Goal: Information Seeking & Learning: Check status

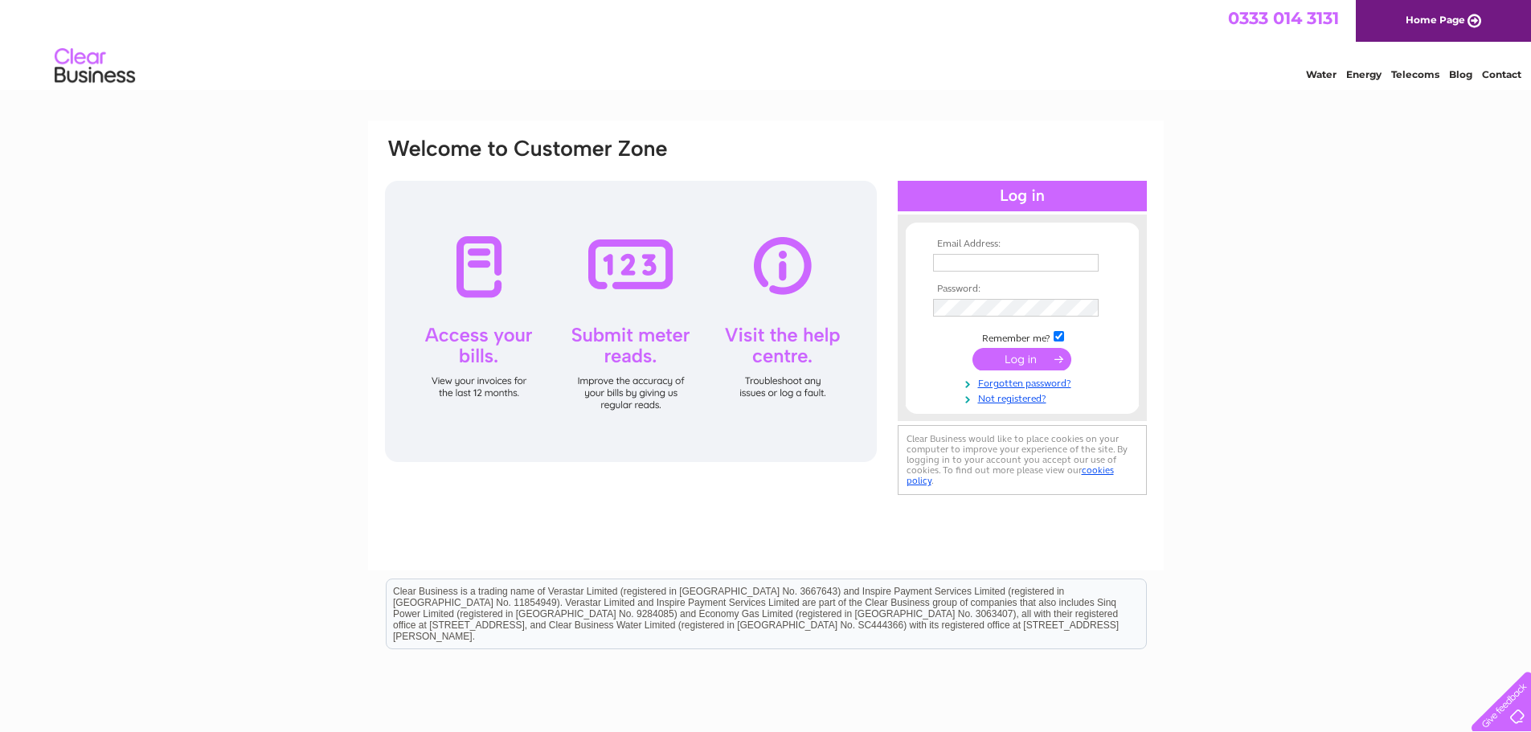
type input "pelsallca@talktalk.net"
click at [1000, 356] on input "submit" at bounding box center [1021, 359] width 99 height 22
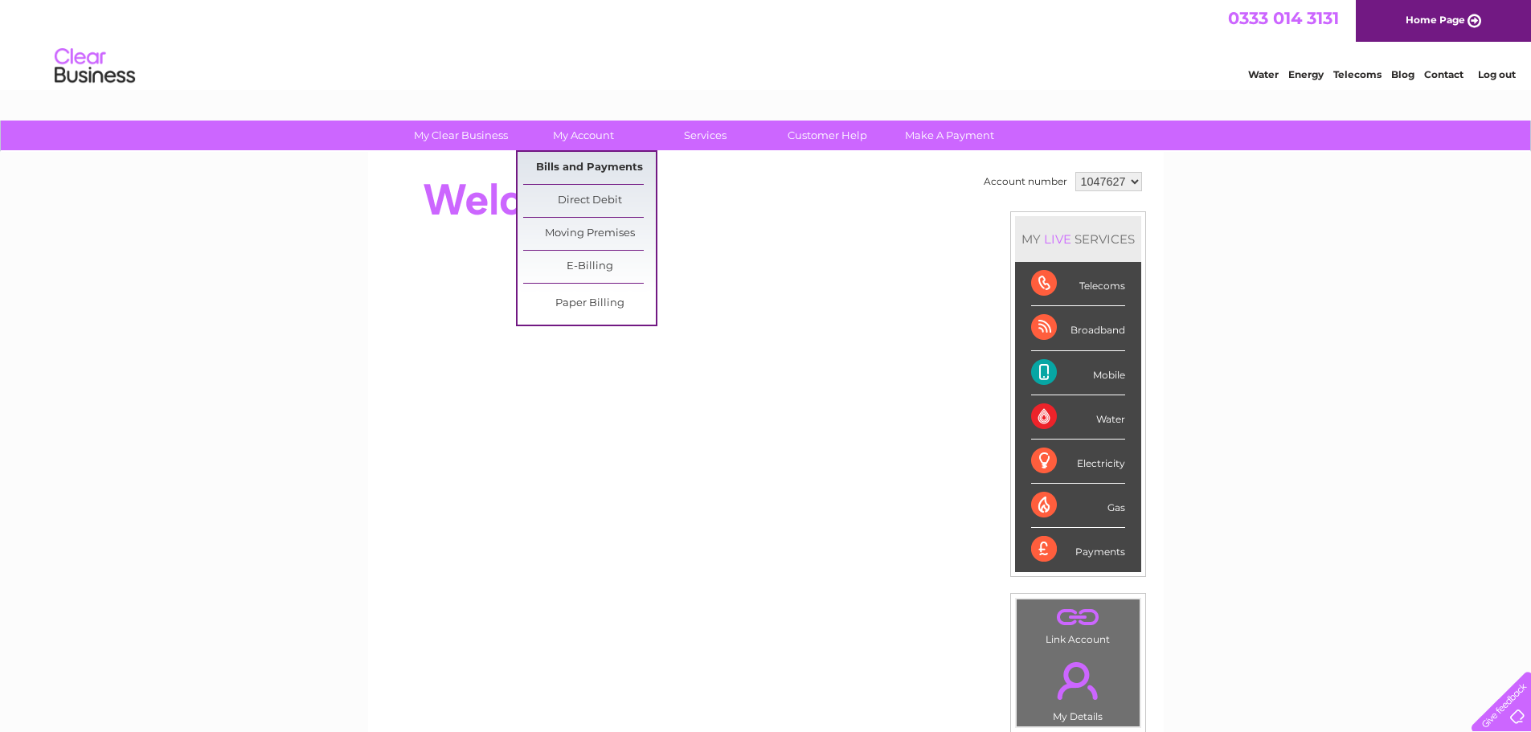
click at [597, 170] on link "Bills and Payments" at bounding box center [589, 168] width 133 height 32
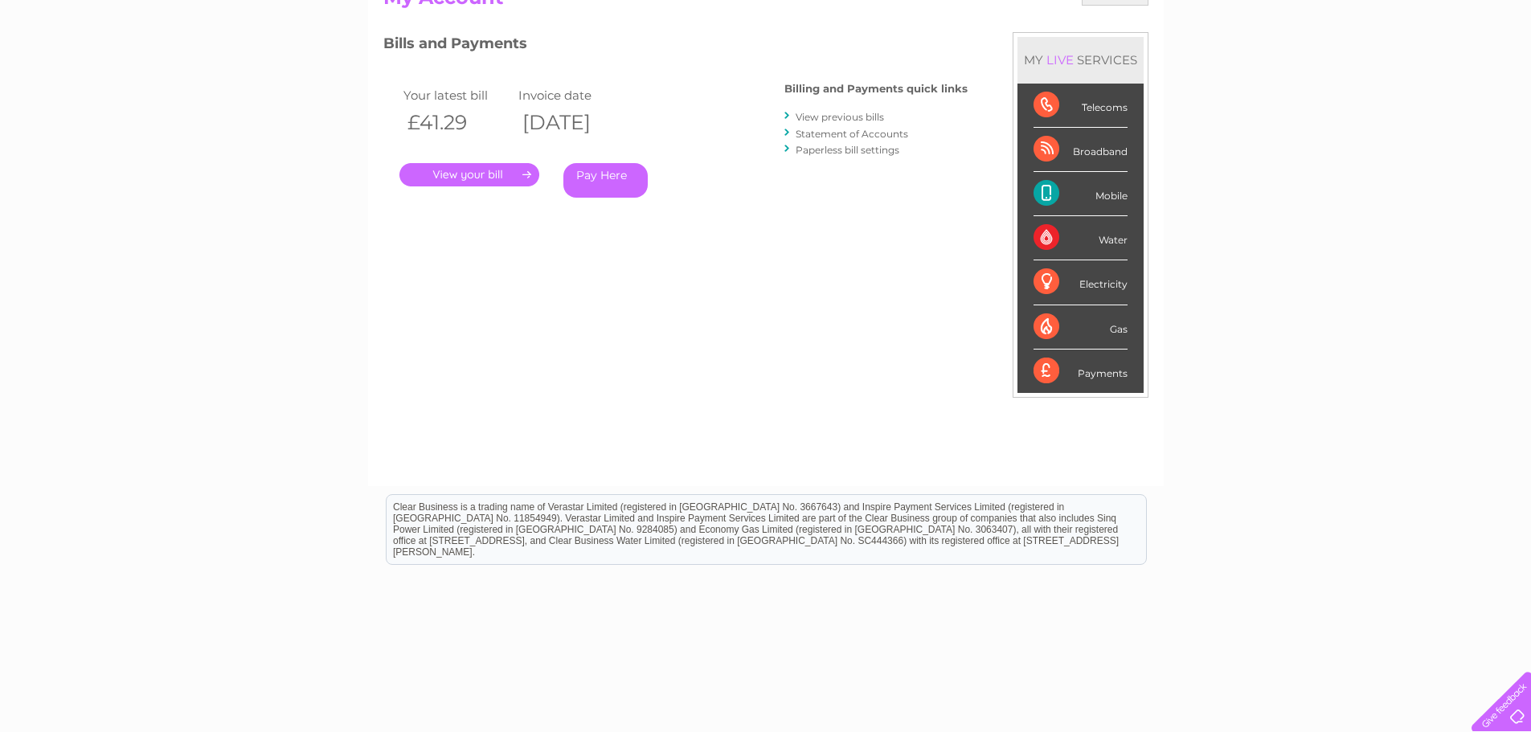
scroll to position [158, 0]
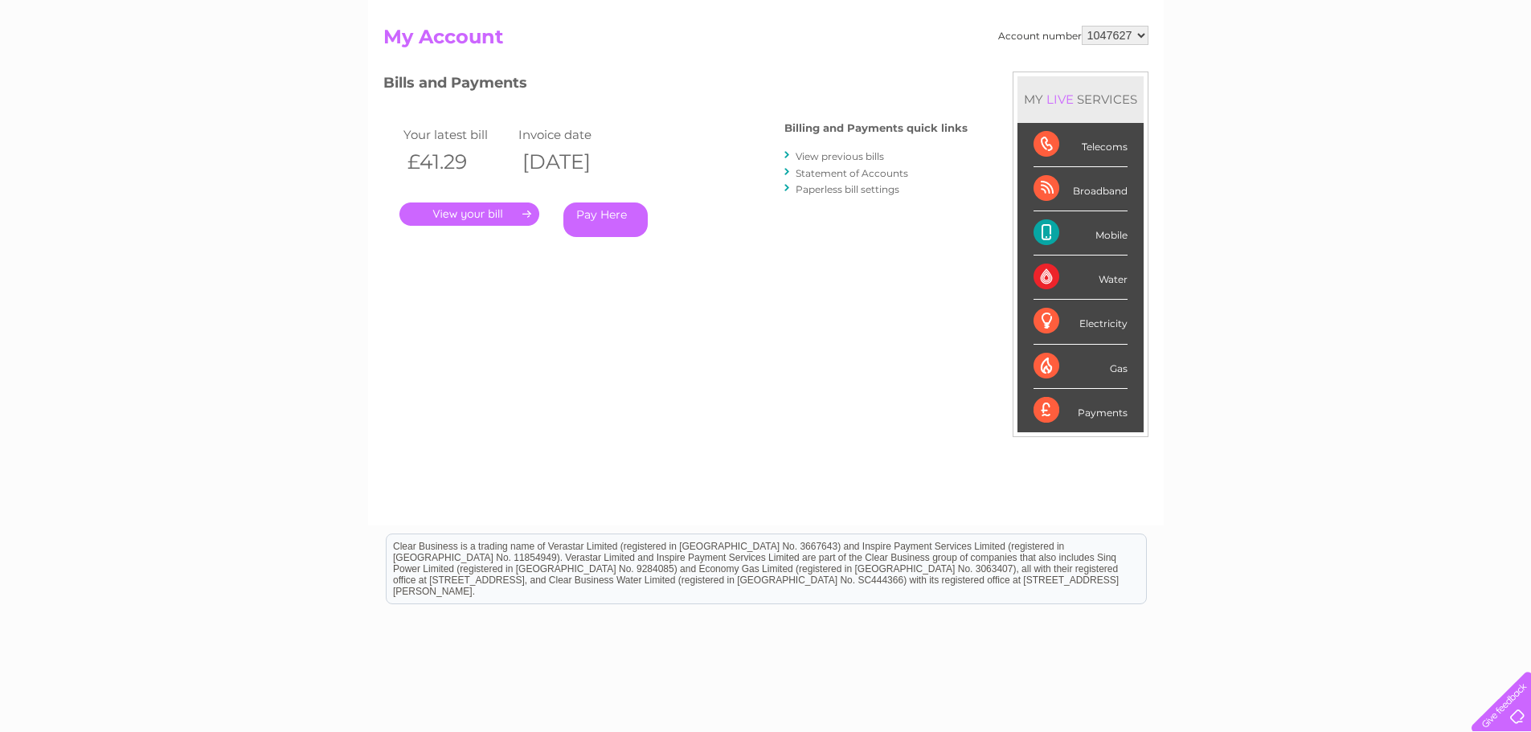
click at [821, 155] on link "View previous bills" at bounding box center [839, 156] width 88 height 12
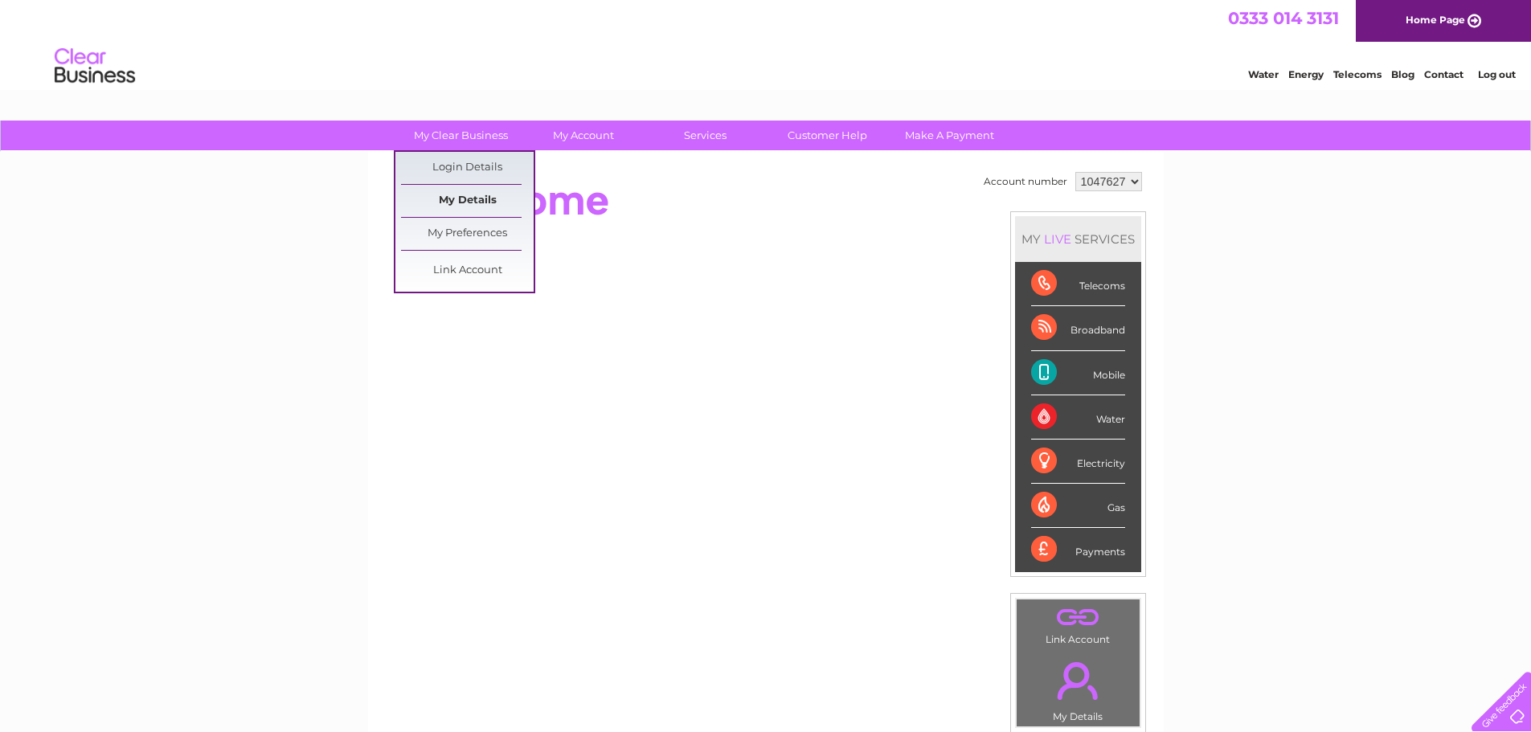
click at [467, 188] on link "My Details" at bounding box center [467, 201] width 133 height 32
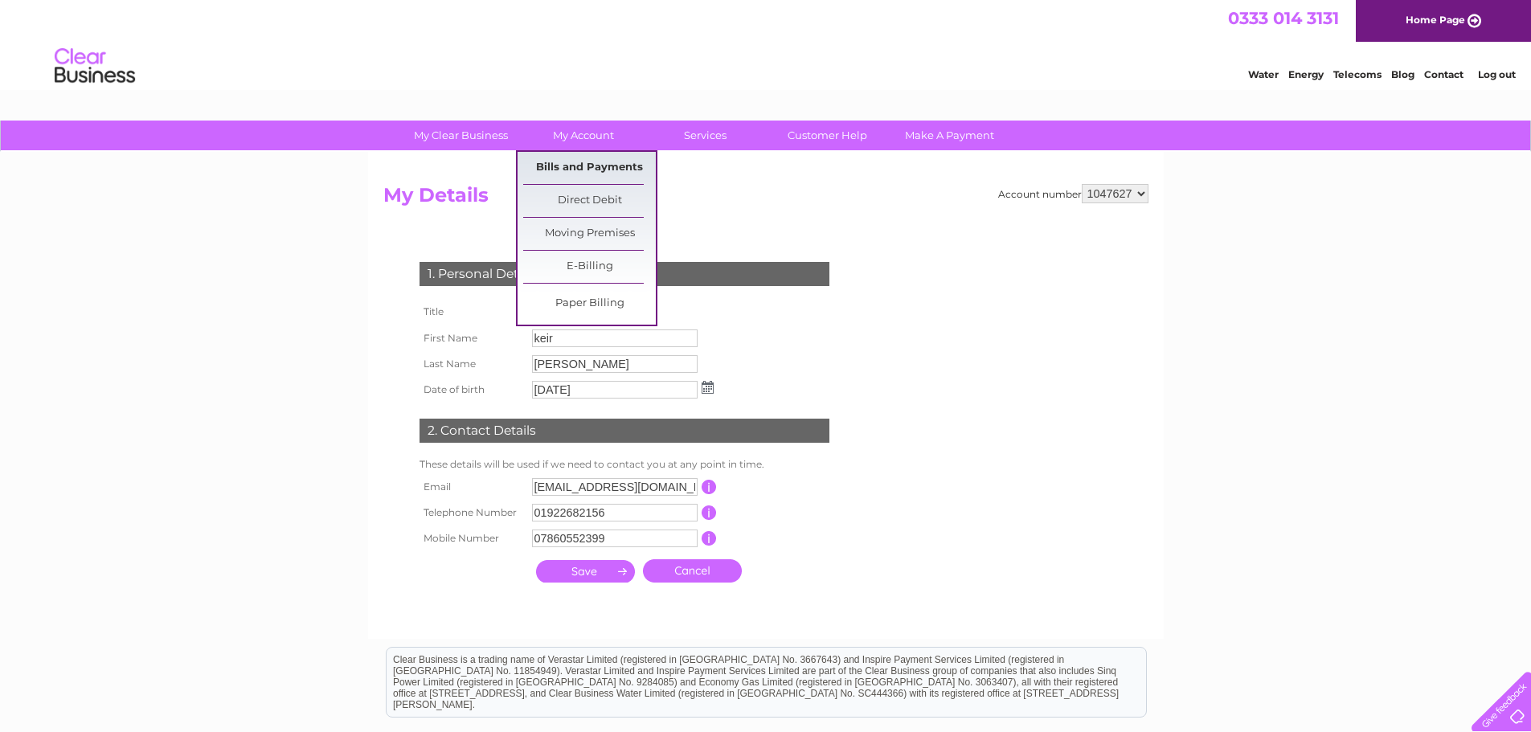
click at [573, 162] on link "Bills and Payments" at bounding box center [589, 168] width 133 height 32
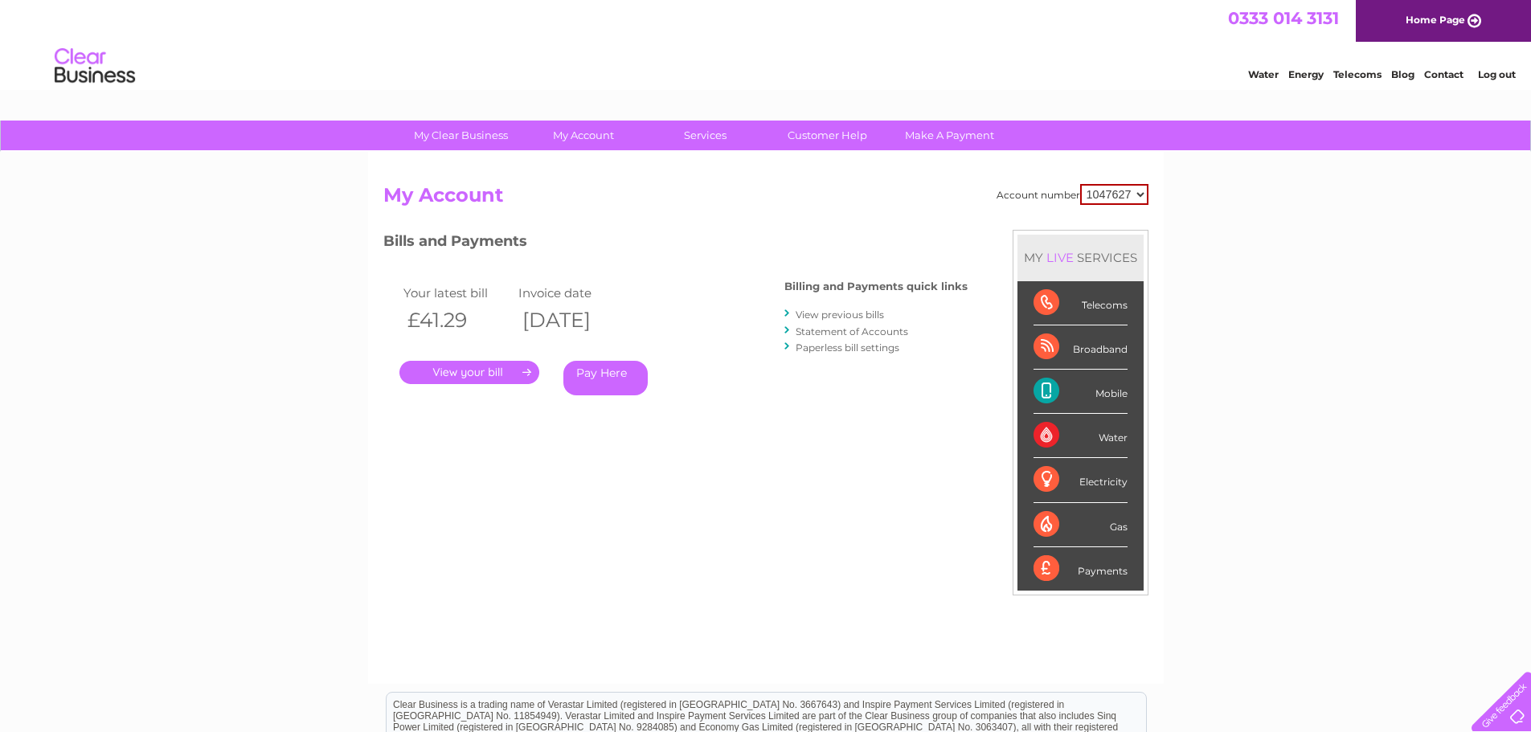
click at [501, 364] on link "." at bounding box center [469, 372] width 140 height 23
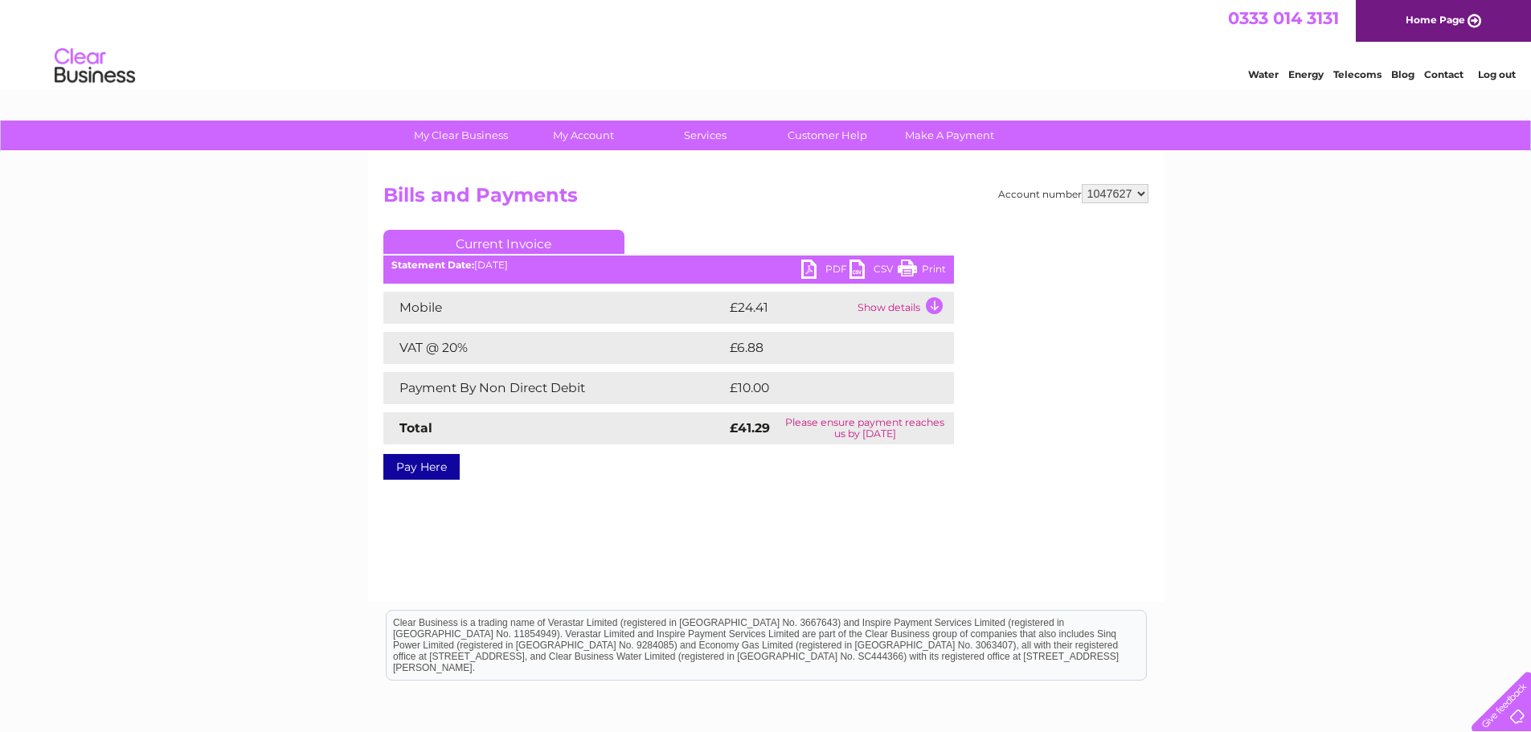
click at [926, 267] on link "Print" at bounding box center [921, 271] width 48 height 23
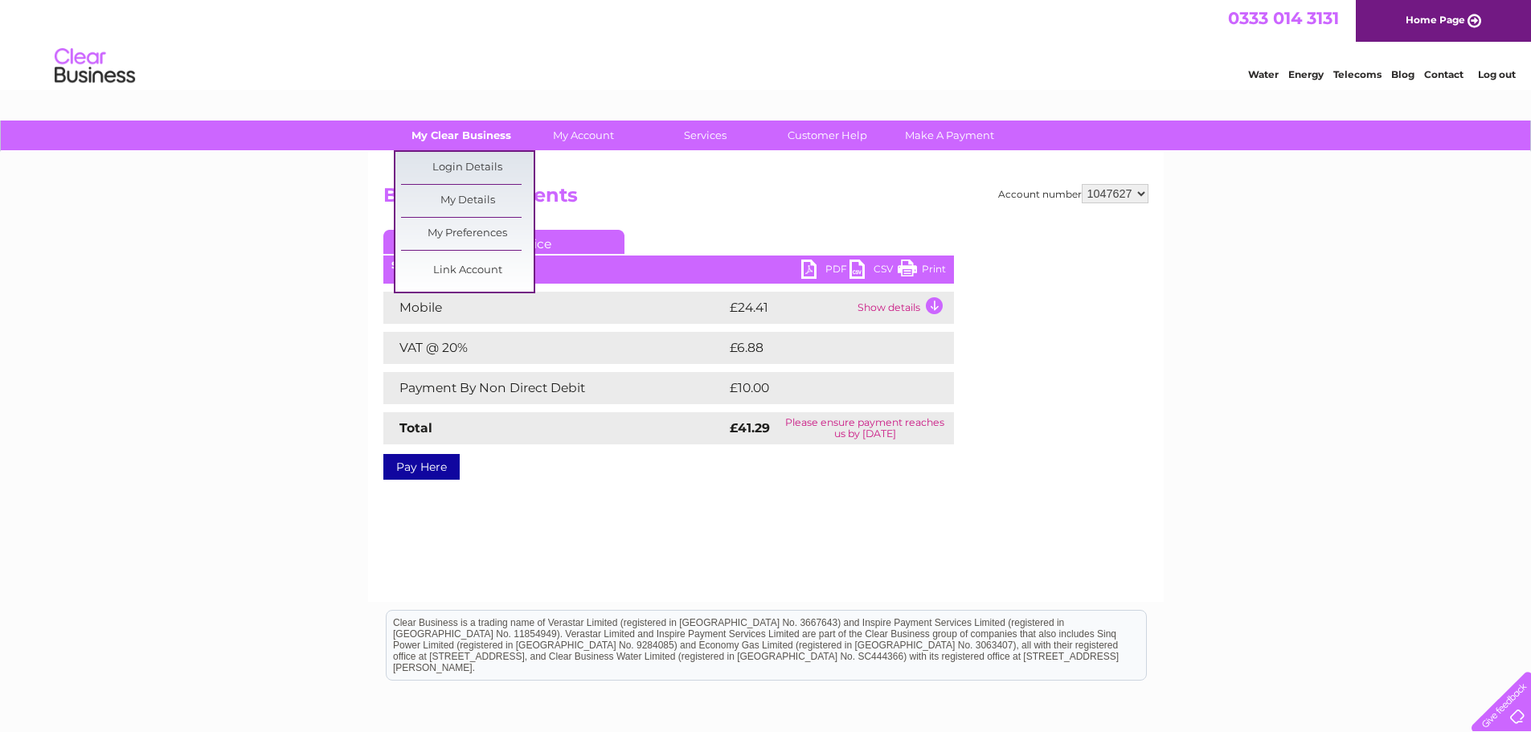
click at [436, 127] on link "My Clear Business" at bounding box center [460, 136] width 133 height 30
click at [466, 197] on link "My Details" at bounding box center [467, 201] width 133 height 32
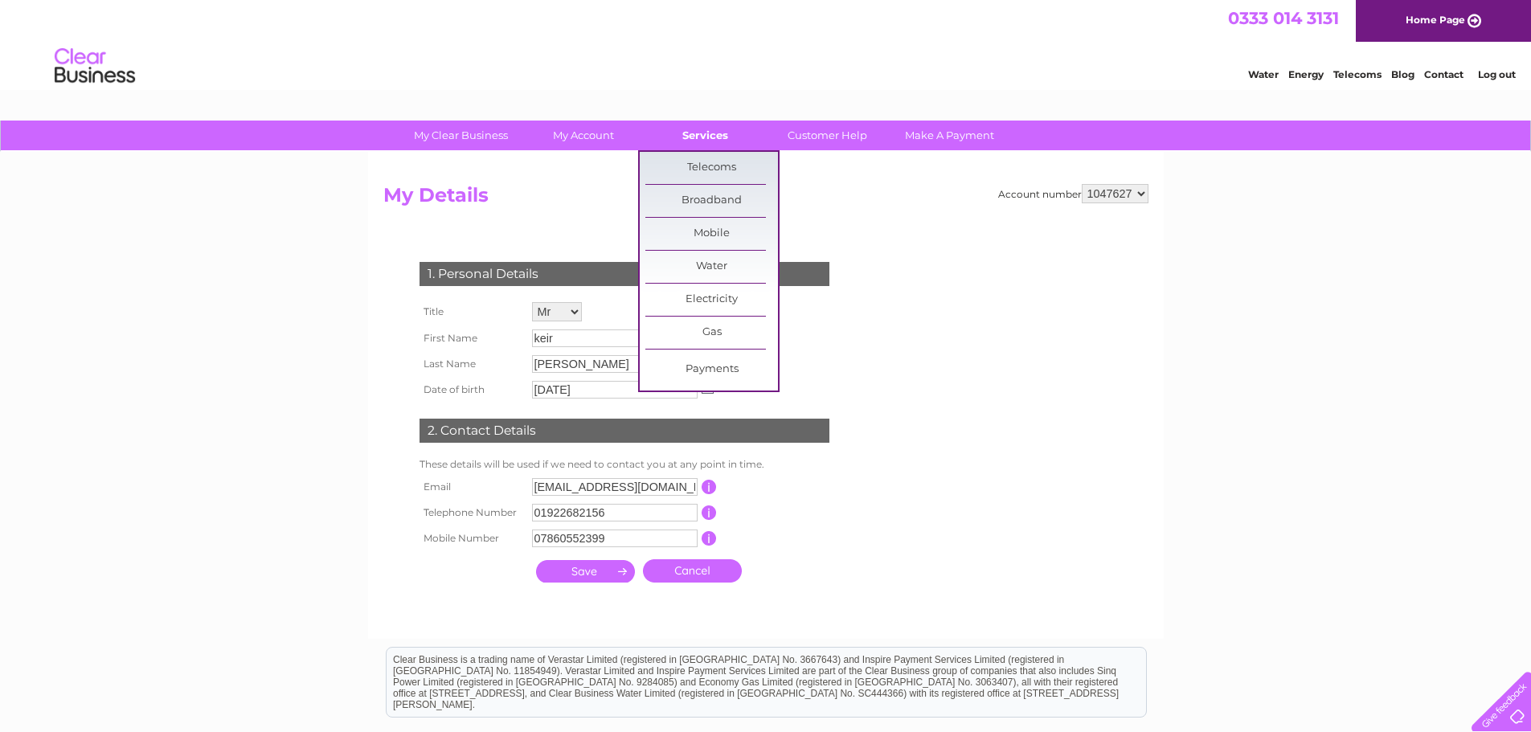
click at [709, 129] on link "Services" at bounding box center [705, 136] width 133 height 30
